Goal: Information Seeking & Learning: Understand process/instructions

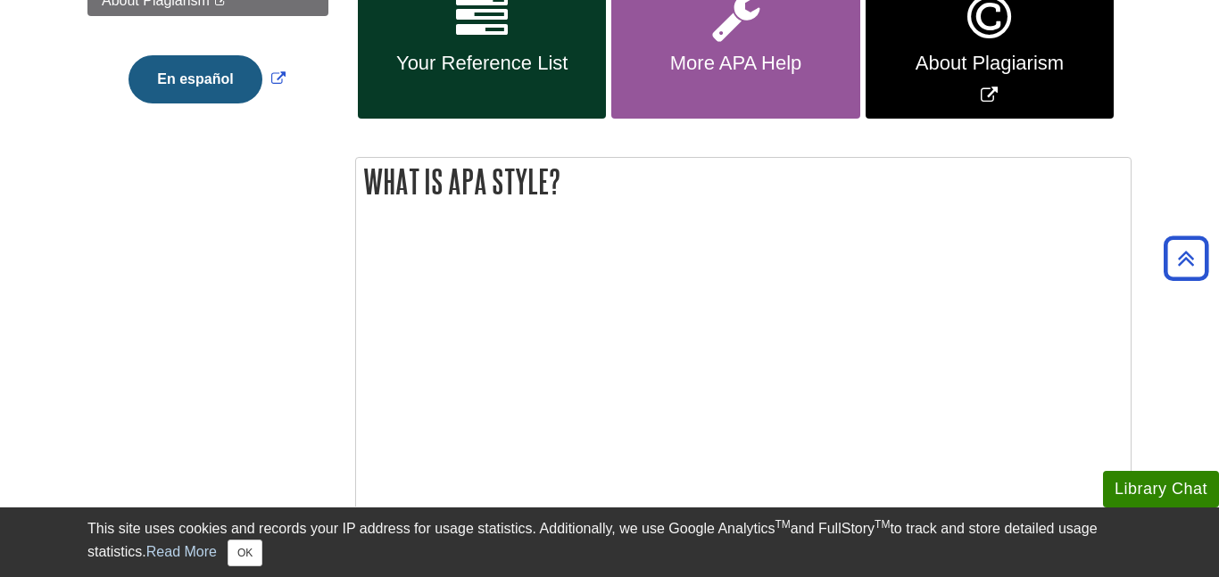
scroll to position [186, 0]
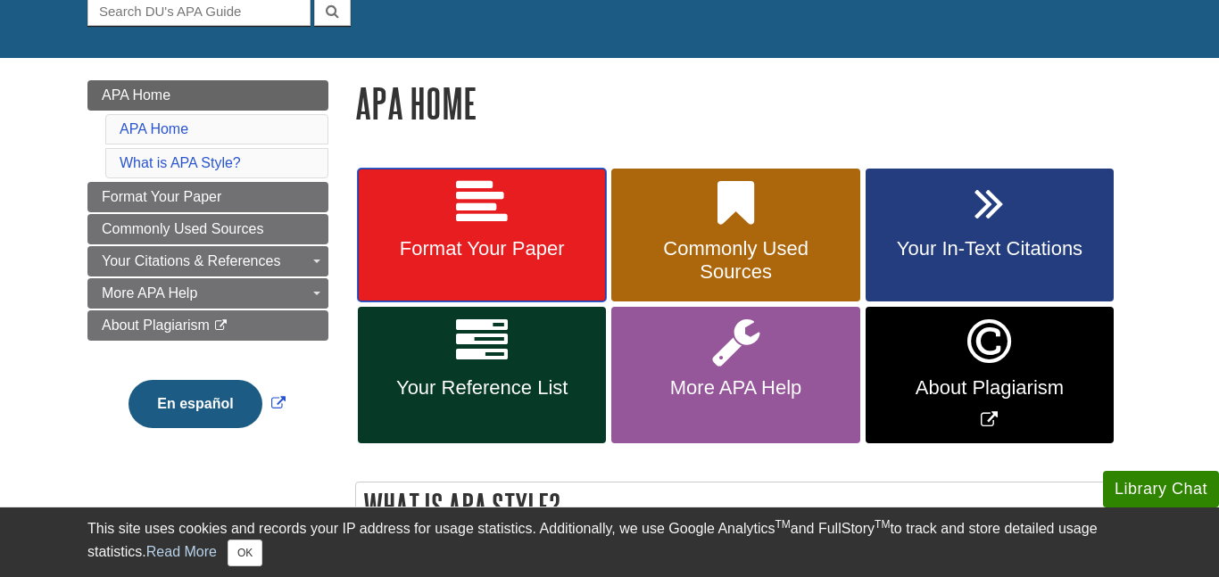
click at [493, 218] on icon at bounding box center [482, 204] width 52 height 52
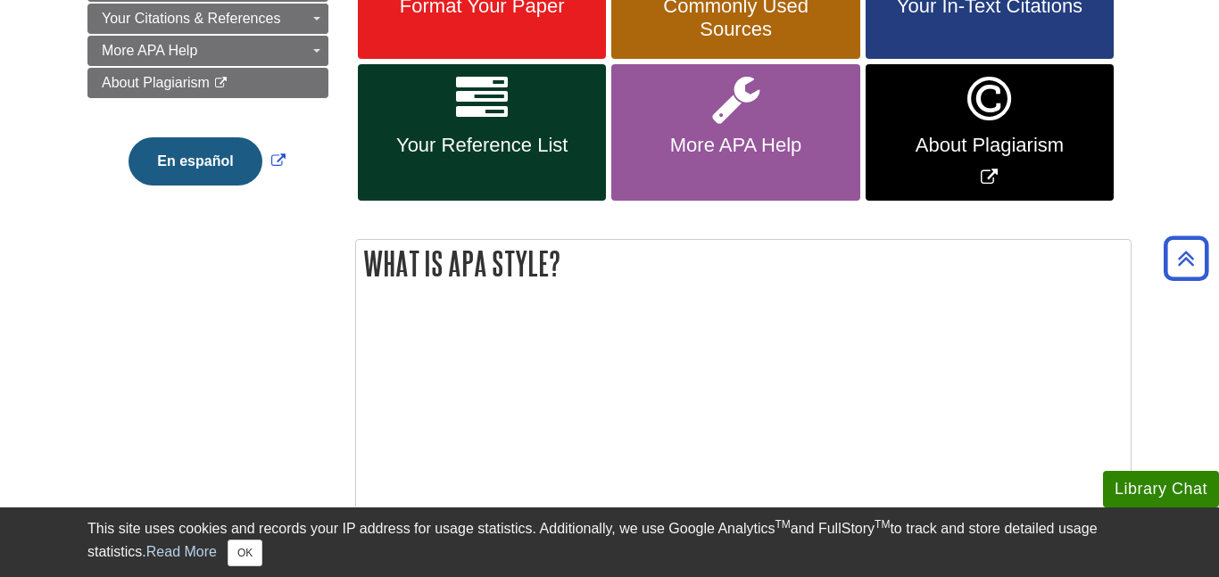
scroll to position [433, 0]
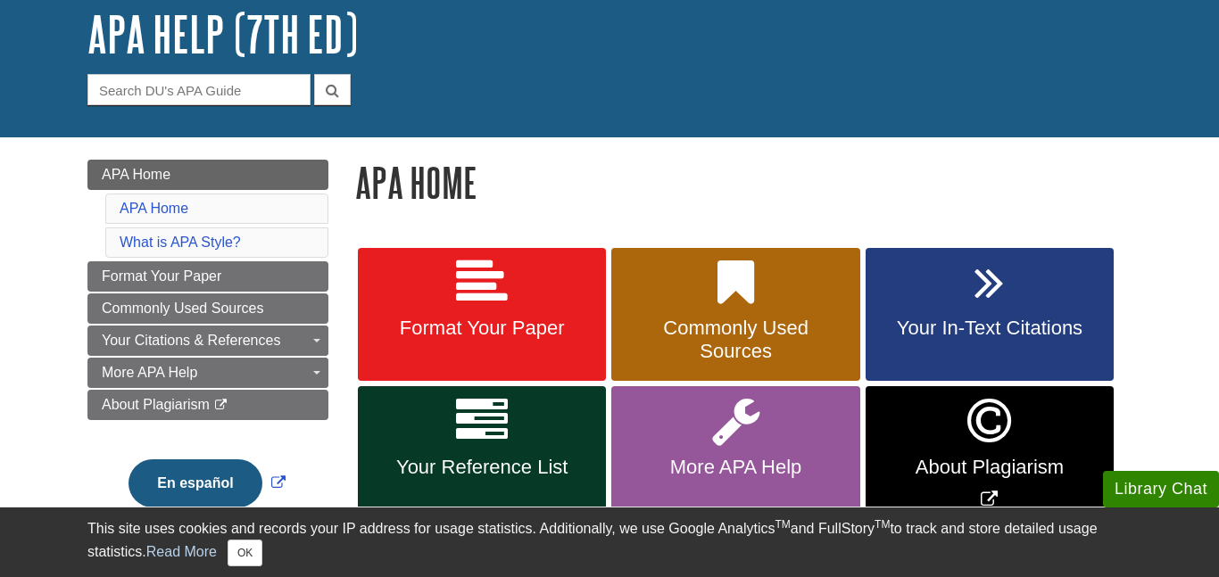
scroll to position [247, 0]
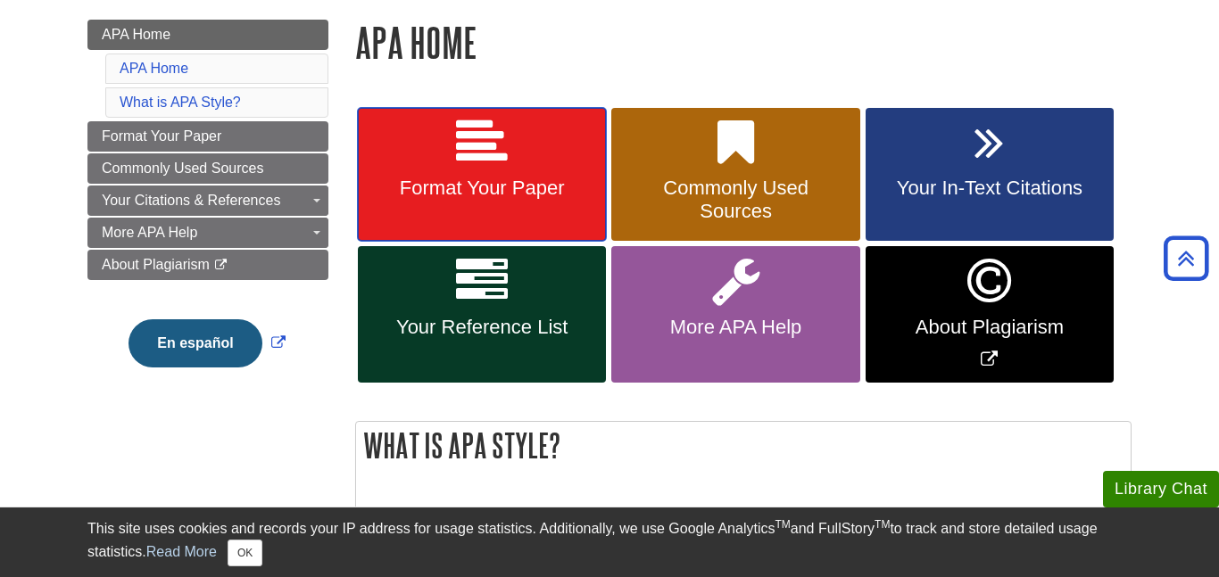
click at [530, 143] on link "Format Your Paper" at bounding box center [482, 175] width 248 height 134
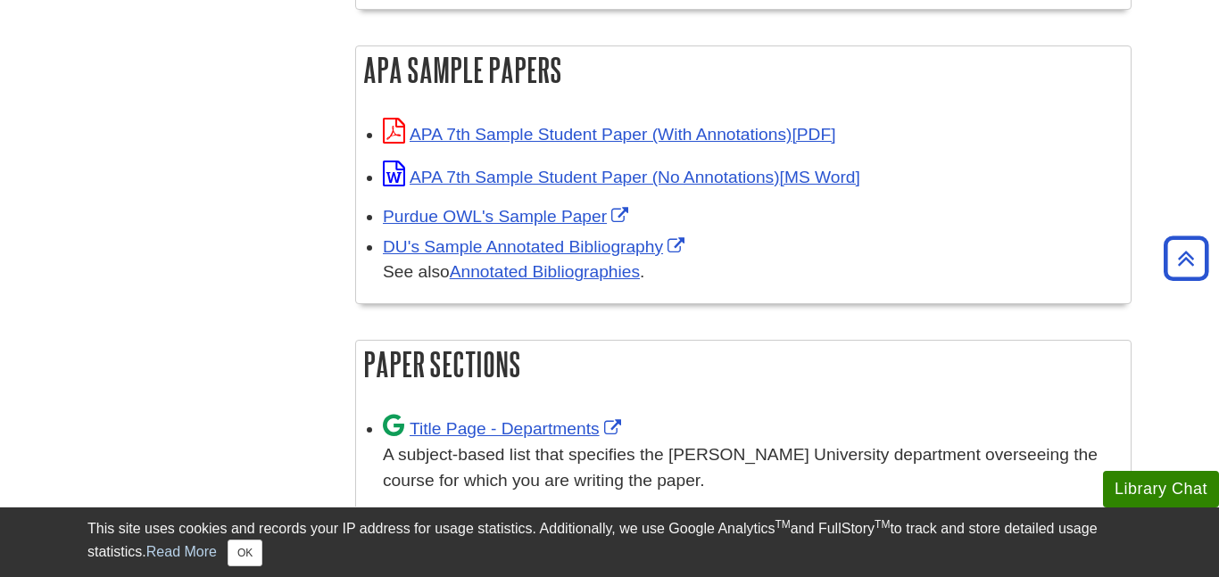
scroll to position [1148, 0]
